Goal: Task Accomplishment & Management: Use online tool/utility

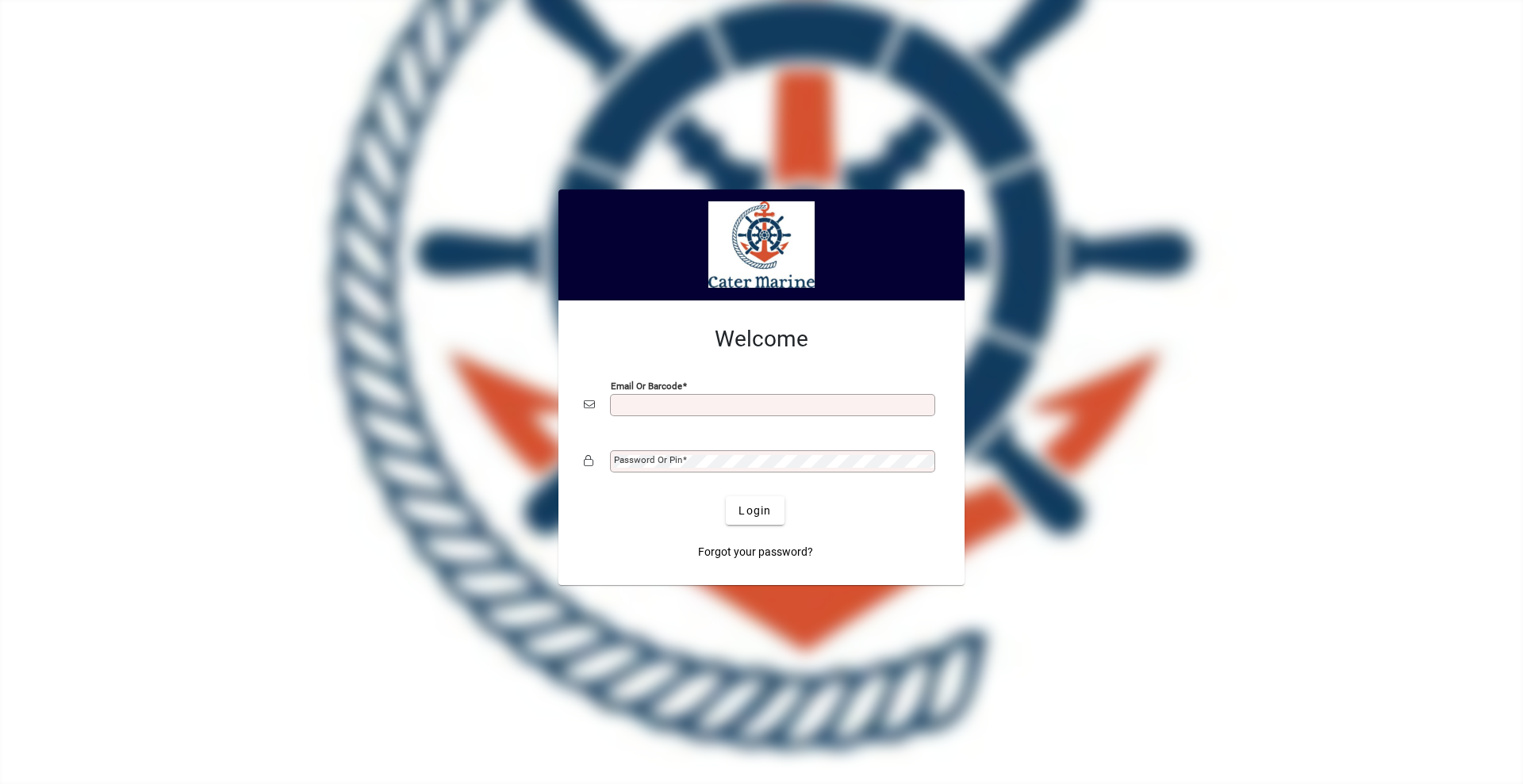
click at [687, 409] on input "Email or Barcode" at bounding box center [774, 405] width 320 height 13
type input "**********"
click at [726, 497] on button "Login" at bounding box center [755, 511] width 58 height 29
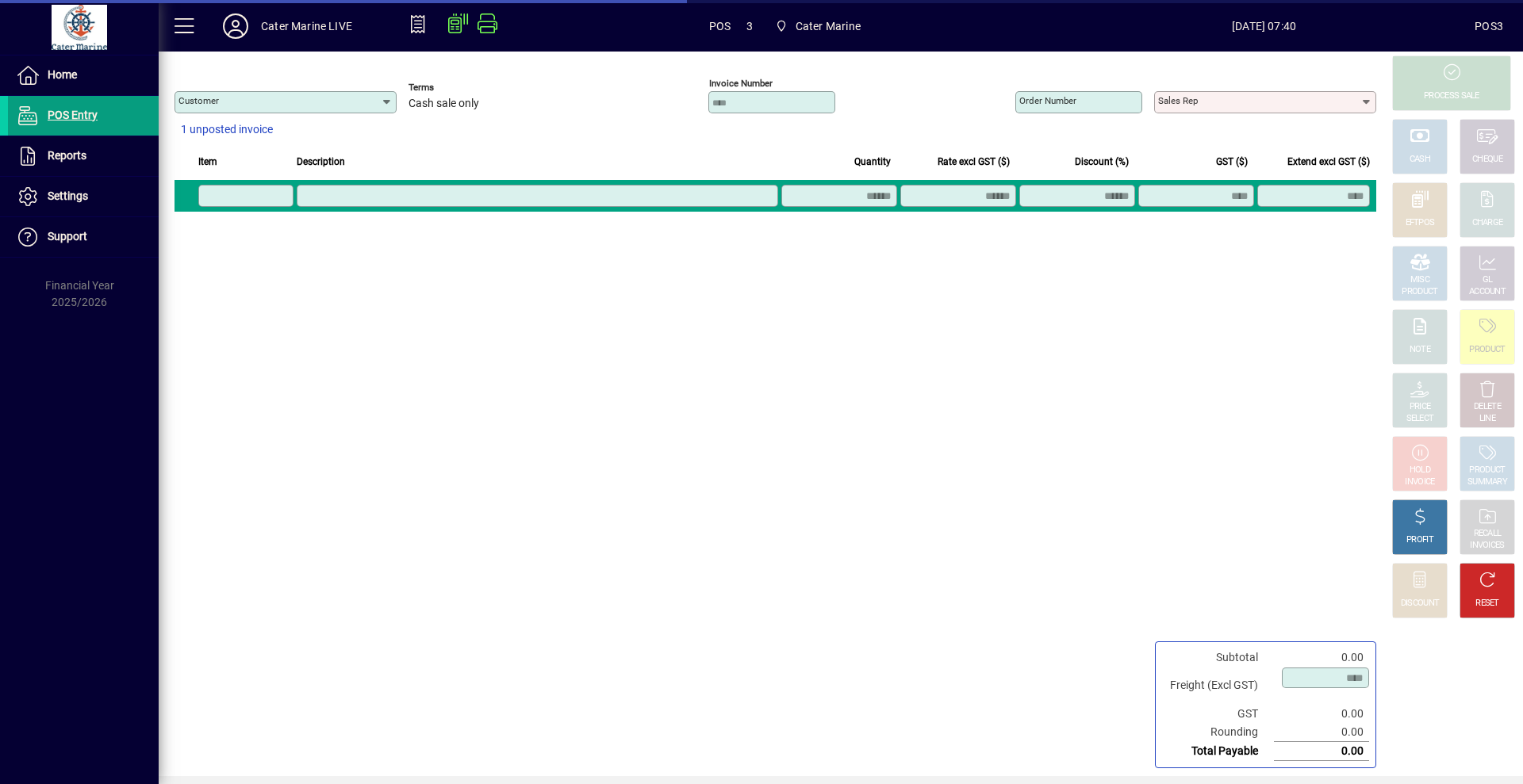
type input "**********"
